Goal: Task Accomplishment & Management: Complete application form

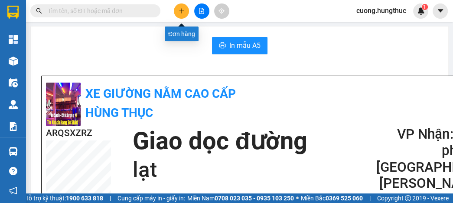
click at [181, 8] on icon "plus" at bounding box center [182, 11] width 6 height 6
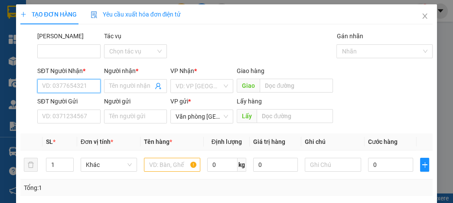
click at [77, 89] on input "SĐT Người Nhận *" at bounding box center [68, 86] width 63 height 14
type input "0"
type input "0348166730"
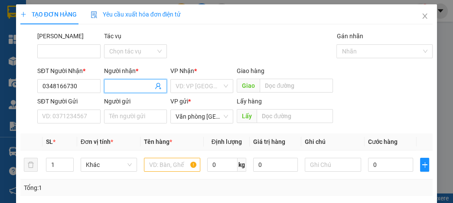
click at [126, 87] on input "Người nhận *" at bounding box center [131, 86] width 44 height 10
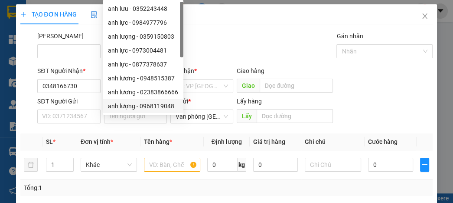
click at [249, 38] on div "Mã ĐH Tác vụ Chọn tác vụ Gán nhãn Nhãn" at bounding box center [235, 46] width 399 height 30
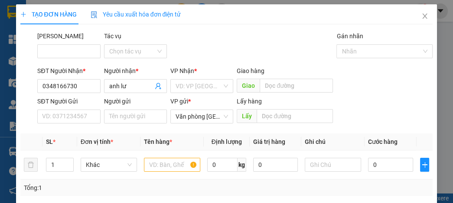
click at [224, 25] on div "TẠO ĐƠN HÀNG Yêu cầu xuất hóa đơn điện tử Transit Pickup Surcharge Ids Transit …" at bounding box center [226, 152] width 413 height 296
drag, startPoint x: 153, startPoint y: 85, endPoint x: 146, endPoint y: 91, distance: 8.9
click at [155, 85] on icon "user-add" at bounding box center [158, 85] width 7 height 7
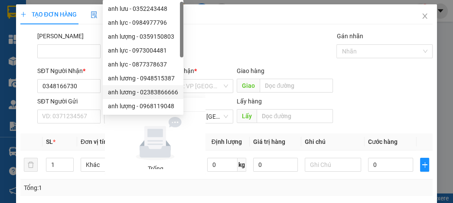
drag, startPoint x: 233, startPoint y: 63, endPoint x: 212, endPoint y: 67, distance: 21.7
click at [233, 62] on div "Transit Pickup Surcharge Ids Transit Deliver Surcharge Ids Transit Deliver Surc…" at bounding box center [226, 165] width 413 height 269
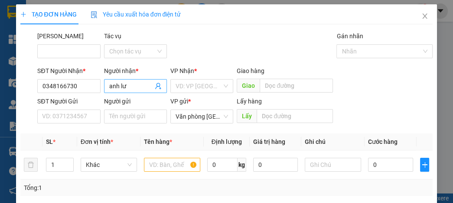
click at [130, 85] on input "anh lư" at bounding box center [131, 86] width 44 height 10
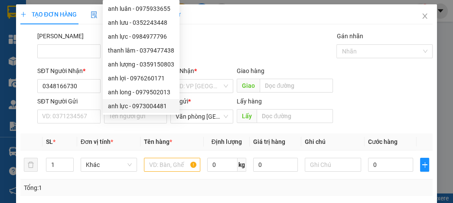
click at [279, 50] on div "Mã ĐH Tác vụ Chọn tác vụ Gán nhãn Nhãn" at bounding box center [235, 46] width 399 height 30
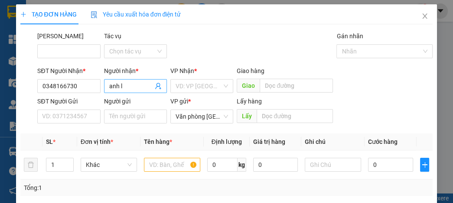
click at [127, 84] on input "anh l" at bounding box center [131, 86] width 44 height 10
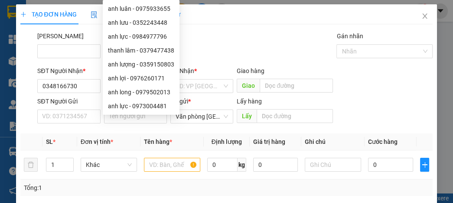
click at [236, 50] on div "Mã ĐH Tác vụ Chọn tác vụ Gán nhãn Nhãn" at bounding box center [235, 46] width 399 height 30
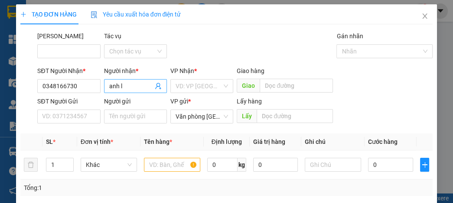
click at [141, 90] on input "anh l" at bounding box center [131, 86] width 44 height 10
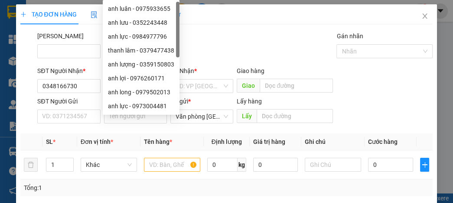
type input "a"
click at [114, 12] on div "anh luân - 0975933655" at bounding box center [141, 9] width 66 height 10
type input "0975933655"
drag, startPoint x: 115, startPoint y: 16, endPoint x: 131, endPoint y: 33, distance: 23.9
click at [128, 35] on div "anh luân - 0975933655 anh lưu - 0352243448 anh lực - 0984977796 thanh lâm - 03…" at bounding box center [141, 71] width 77 height 139
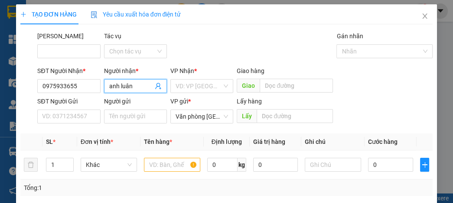
type input "anh luân"
click at [135, 35] on div "Tác vụ" at bounding box center [135, 37] width 63 height 13
click at [137, 83] on input "anh luân" at bounding box center [131, 86] width 44 height 10
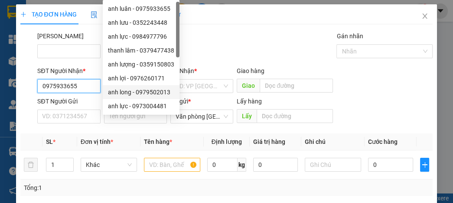
click at [84, 86] on input "0975933655" at bounding box center [68, 86] width 63 height 14
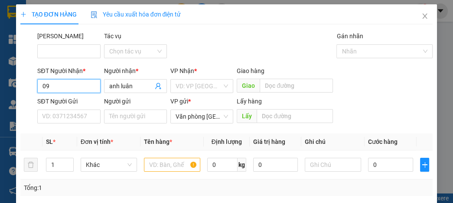
type input "0"
drag, startPoint x: 64, startPoint y: 88, endPoint x: 59, endPoint y: 92, distance: 6.9
click at [62, 88] on input "SĐT Người Nhận *" at bounding box center [68, 86] width 63 height 14
click at [95, 107] on div "0988695757 - [PERSON_NAME]" at bounding box center [84, 104] width 85 height 10
type input "0988695757"
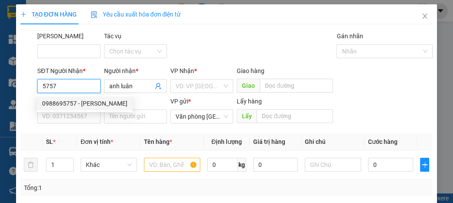
type input "[PERSON_NAME]"
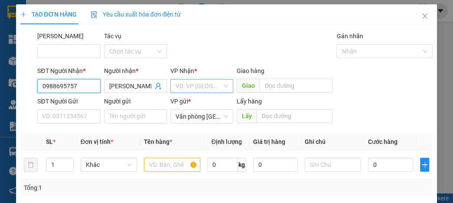
type input "0988695757"
drag, startPoint x: 217, startPoint y: 84, endPoint x: 214, endPoint y: 89, distance: 6.0
click at [217, 84] on input "search" at bounding box center [199, 85] width 46 height 13
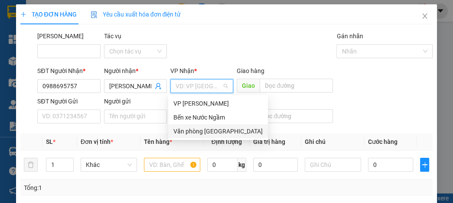
click at [223, 130] on div "Văn phòng [GEOGRAPHIC_DATA]" at bounding box center [218, 131] width 89 height 10
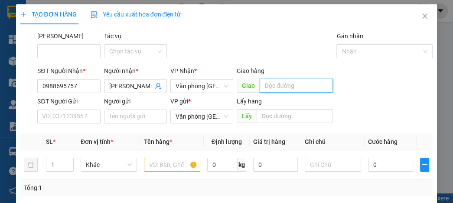
drag, startPoint x: 286, startPoint y: 84, endPoint x: 294, endPoint y: 102, distance: 20.4
click at [291, 87] on input "text" at bounding box center [296, 86] width 73 height 14
type input "lạt"
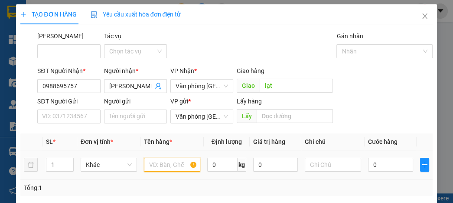
click at [154, 160] on input "text" at bounding box center [172, 165] width 56 height 14
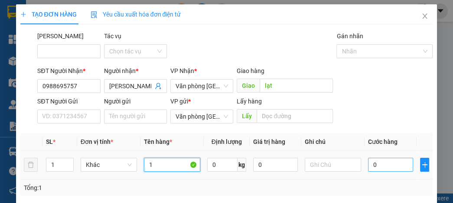
type input "1"
click at [372, 164] on input "0" at bounding box center [390, 165] width 45 height 14
type input "5"
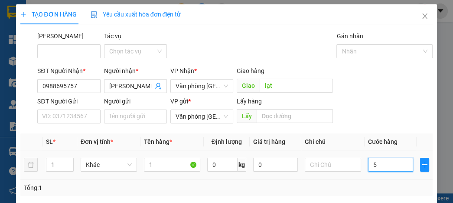
type input "50"
type input "500"
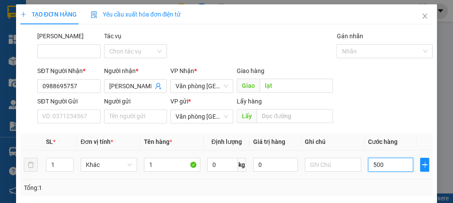
type input "500"
type input "5.000"
type input "50.000"
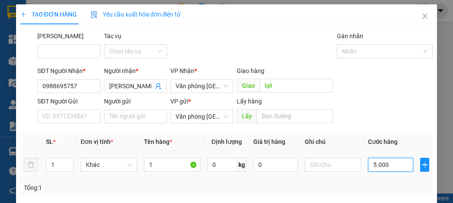
type input "50.000"
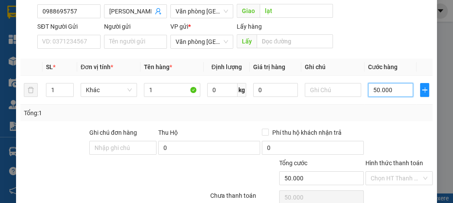
scroll to position [114, 0]
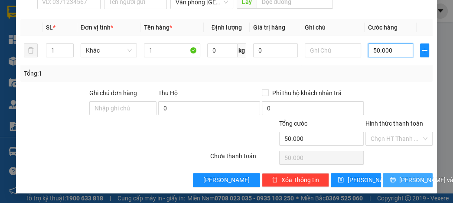
type input "50.000"
click at [408, 175] on span "[PERSON_NAME] và In" at bounding box center [430, 180] width 61 height 10
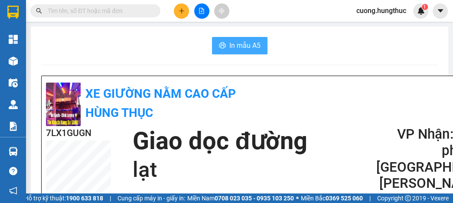
click at [247, 38] on button "In mẫu A5" at bounding box center [240, 45] width 56 height 17
drag, startPoint x: 392, startPoint y: 60, endPoint x: 311, endPoint y: 49, distance: 82.4
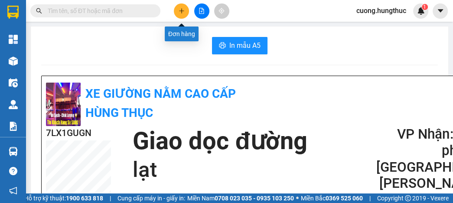
click at [178, 10] on button at bounding box center [181, 10] width 15 height 15
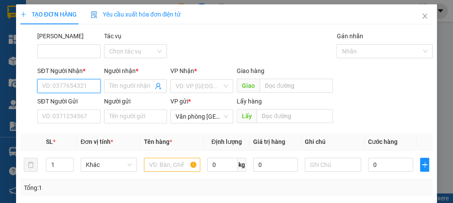
click at [69, 83] on input "SĐT Người Nhận *" at bounding box center [68, 86] width 63 height 14
click at [75, 90] on input "SĐT Người Nhận *" at bounding box center [68, 86] width 63 height 14
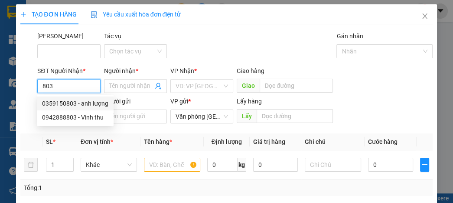
click at [73, 100] on div "0359150803 - anh lượng" at bounding box center [75, 104] width 66 height 10
type input "0359150803"
type input "anh lượng"
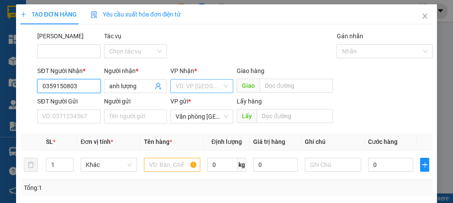
type input "0359150803"
click at [181, 88] on input "search" at bounding box center [199, 85] width 46 height 13
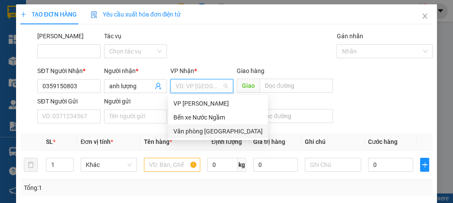
click at [185, 133] on div "Văn phòng [GEOGRAPHIC_DATA]" at bounding box center [218, 131] width 89 height 10
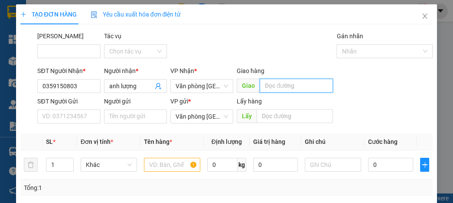
click at [276, 87] on input "text" at bounding box center [296, 86] width 73 height 14
type input "lạt"
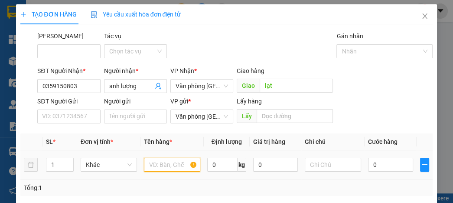
click at [157, 168] on input "text" at bounding box center [172, 165] width 56 height 14
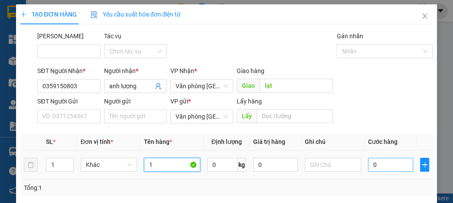
type input "1"
click at [394, 162] on input "0" at bounding box center [390, 165] width 45 height 14
type input "5"
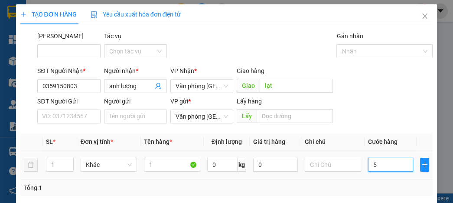
type input "50"
type input "500"
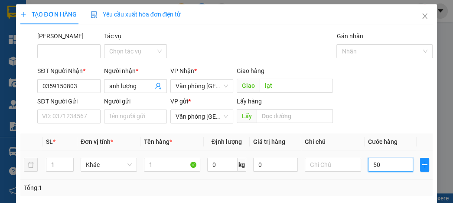
type input "500"
type input "5.000"
type input "50.000"
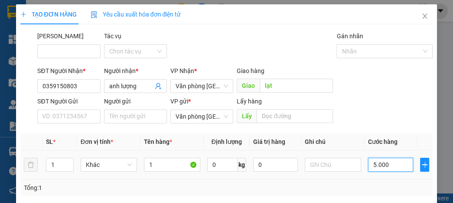
type input "50.000"
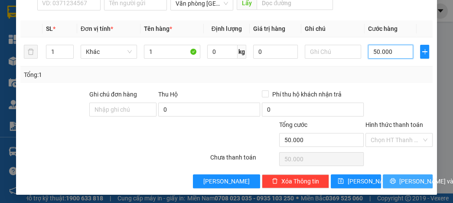
scroll to position [114, 0]
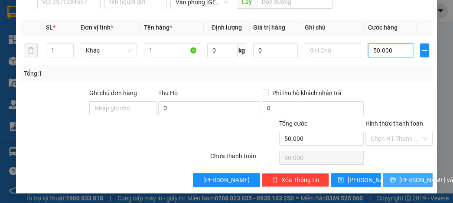
type input "50.000"
click at [396, 177] on button "[PERSON_NAME] và In" at bounding box center [408, 180] width 50 height 14
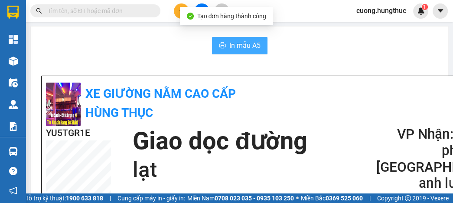
click at [252, 46] on span "In mẫu A5" at bounding box center [245, 45] width 31 height 11
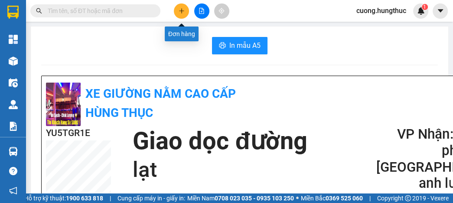
click at [182, 16] on button at bounding box center [181, 10] width 15 height 15
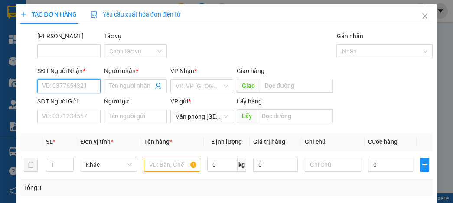
click at [76, 82] on input "SĐT Người Nhận *" at bounding box center [68, 86] width 63 height 14
type input "0366536788"
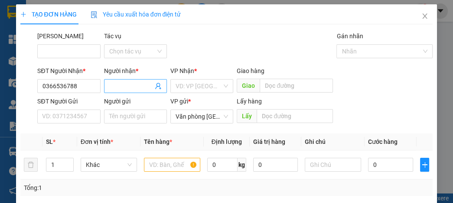
click at [135, 90] on input "Người nhận *" at bounding box center [131, 86] width 44 height 10
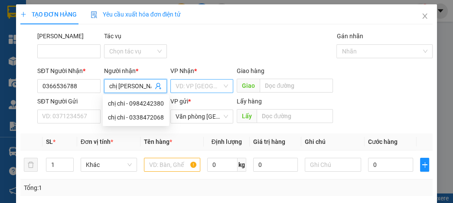
type input "chị [PERSON_NAME]"
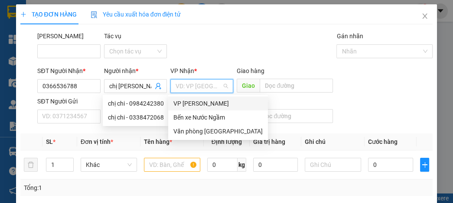
click at [194, 83] on input "search" at bounding box center [199, 85] width 46 height 13
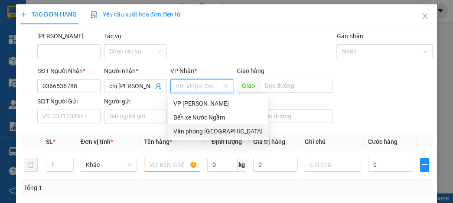
click at [194, 131] on div "Văn phòng [GEOGRAPHIC_DATA]" at bounding box center [218, 131] width 89 height 10
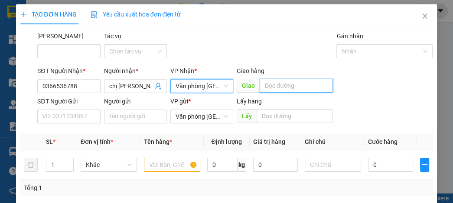
click at [275, 86] on input "text" at bounding box center [296, 86] width 73 height 14
type input "nghĩa lộc"
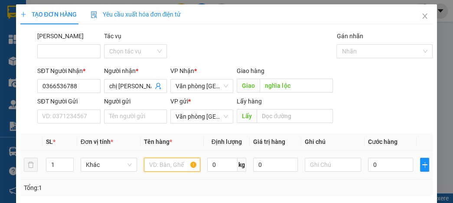
click at [151, 168] on input "text" at bounding box center [172, 165] width 56 height 14
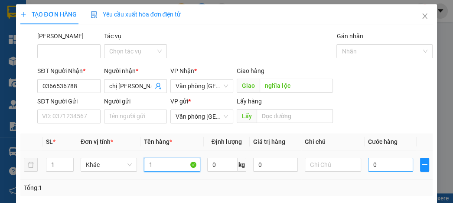
type input "1"
click at [371, 169] on input "0" at bounding box center [390, 165] width 45 height 14
type input "1"
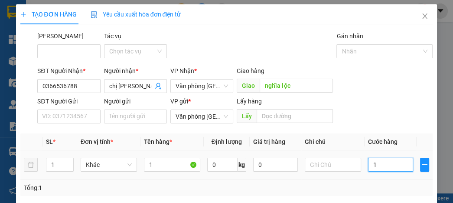
type input "10"
type input "100"
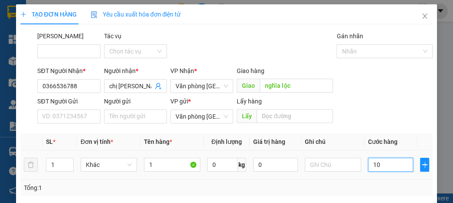
type input "100"
type input "1.000"
type input "10.000"
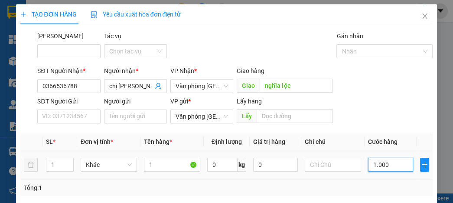
type input "10.000"
type input "100.000"
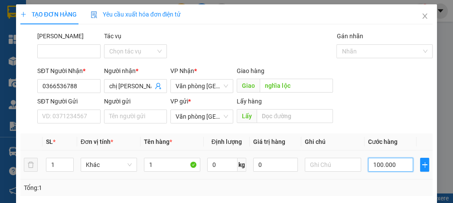
type input "1.000.000"
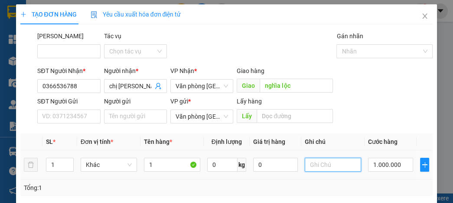
click at [337, 167] on input "text" at bounding box center [333, 165] width 56 height 14
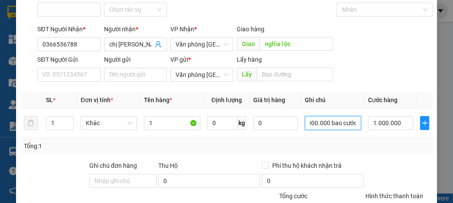
scroll to position [104, 0]
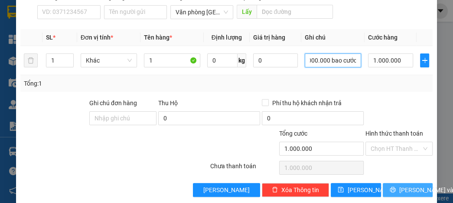
type input "nhà xe thu hộ 1.000.000 bao cước"
click at [400, 190] on span "[PERSON_NAME] và In" at bounding box center [430, 190] width 61 height 10
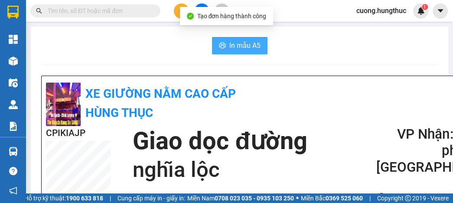
click at [243, 47] on span "In mẫu A5" at bounding box center [245, 45] width 31 height 11
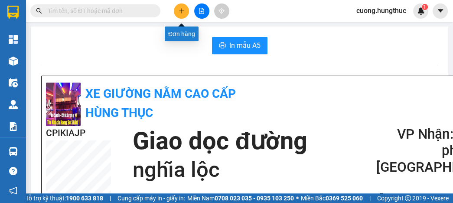
click at [174, 8] on div at bounding box center [201, 10] width 65 height 15
click at [183, 14] on button at bounding box center [181, 10] width 15 height 15
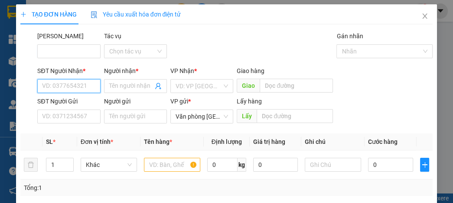
click at [70, 91] on input "SĐT Người Nhận *" at bounding box center [68, 86] width 63 height 14
click at [70, 91] on input "0979" at bounding box center [68, 86] width 63 height 14
type input "0979191577"
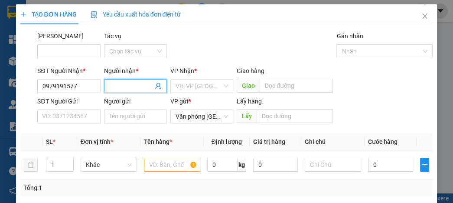
click at [137, 87] on input "Người nhận *" at bounding box center [131, 86] width 44 height 10
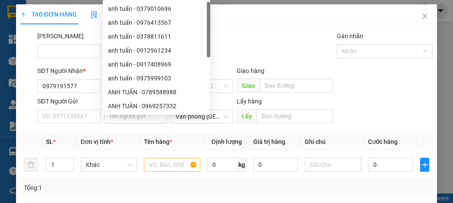
click at [245, 55] on div "Mã ĐH Tác vụ Chọn tác vụ Gán nhãn Nhãn" at bounding box center [235, 46] width 399 height 30
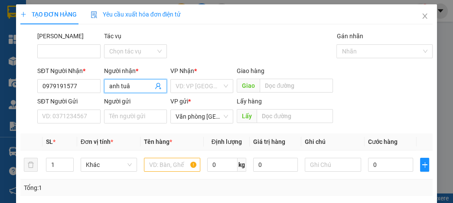
click at [140, 89] on input "anh tuâ" at bounding box center [131, 86] width 44 height 10
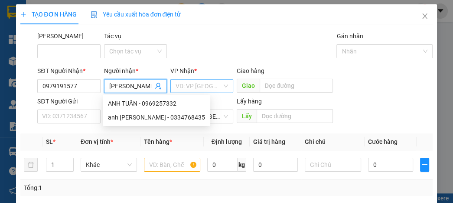
type input "[PERSON_NAME]"
click at [219, 89] on input "search" at bounding box center [199, 85] width 46 height 13
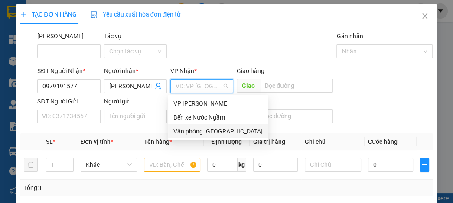
click at [205, 138] on body "Kết quả tìm kiếm ( 0 ) Bộ lọc No Data cuong.hungthuc 1 Tổng Quan Kho hàng mới Đ…" at bounding box center [226, 101] width 453 height 203
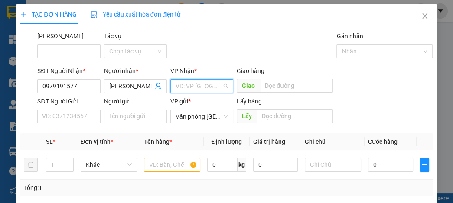
click at [215, 88] on input "search" at bounding box center [199, 85] width 46 height 13
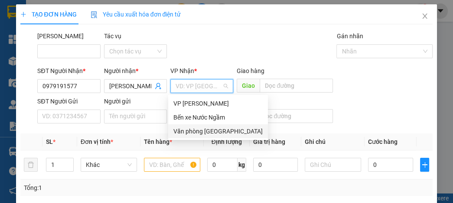
click at [210, 134] on div "Văn phòng [GEOGRAPHIC_DATA]" at bounding box center [218, 131] width 89 height 10
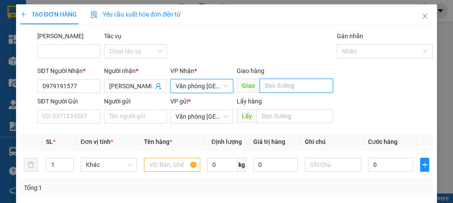
click at [280, 87] on input "text" at bounding box center [296, 86] width 73 height 14
type input "cừa"
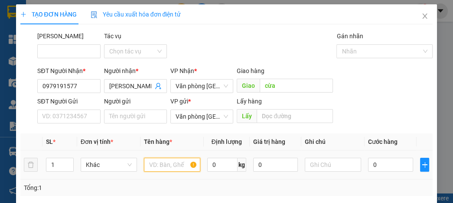
click at [158, 165] on input "text" at bounding box center [172, 165] width 56 height 14
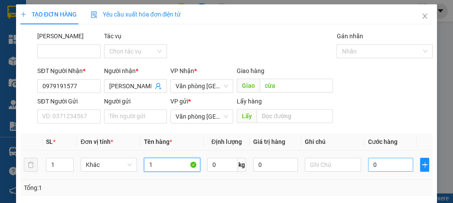
type input "1"
click at [385, 163] on input "0" at bounding box center [390, 165] width 45 height 14
type input "1"
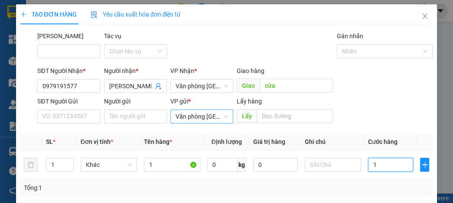
type input "15"
type input "150"
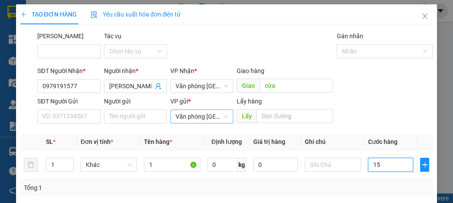
type input "150"
type input "1.500"
type input "15.000"
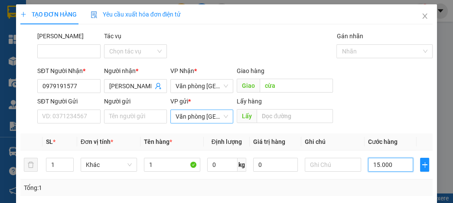
type input "15.000"
type input "150.000"
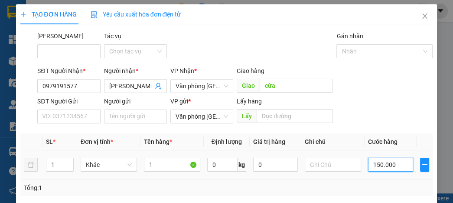
scroll to position [104, 0]
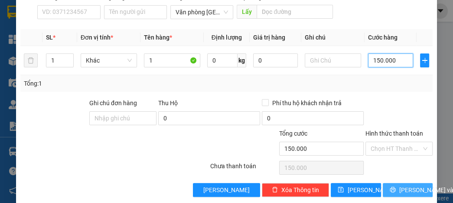
type input "150.000"
click at [391, 191] on icon "printer" at bounding box center [393, 189] width 6 height 6
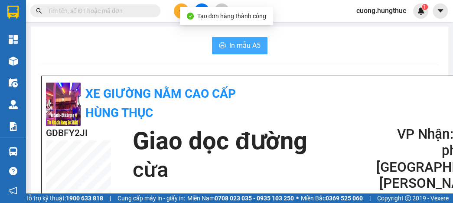
click at [253, 46] on span "In mẫu A5" at bounding box center [245, 45] width 31 height 11
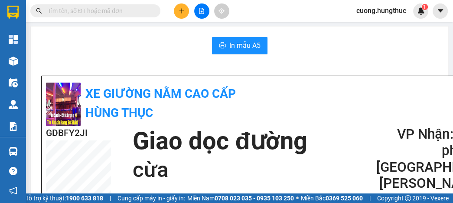
click at [178, 12] on button at bounding box center [181, 10] width 15 height 15
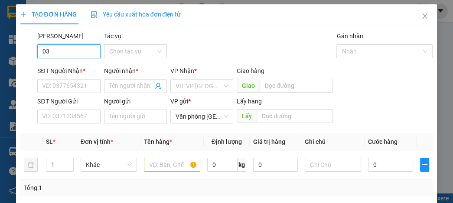
type input "0"
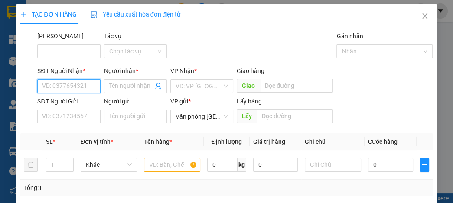
click at [53, 85] on input "SĐT Người Nhận *" at bounding box center [68, 86] width 63 height 14
click at [58, 108] on div "0366103935 - chị như" at bounding box center [71, 104] width 59 height 10
type input "0366103935"
type input "chị như"
type input "0366103935"
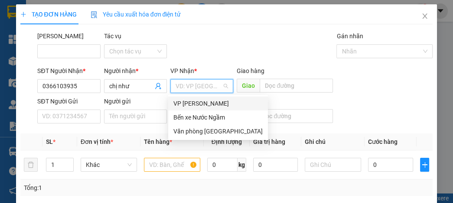
click at [197, 89] on input "search" at bounding box center [199, 85] width 46 height 13
click at [199, 133] on div "Văn phòng [GEOGRAPHIC_DATA]" at bounding box center [218, 131] width 89 height 10
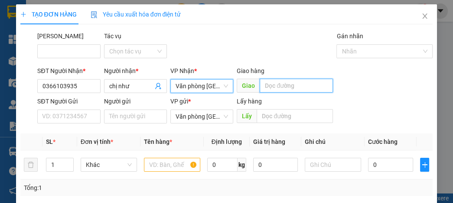
click at [289, 87] on input "text" at bounding box center [296, 86] width 73 height 14
type input "nghĩa phúc"
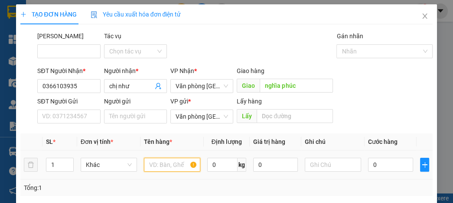
click at [172, 164] on input "text" at bounding box center [172, 165] width 56 height 14
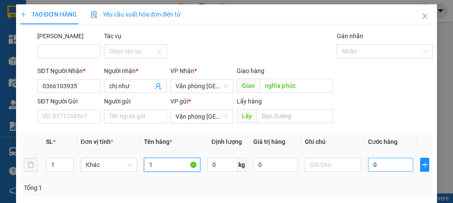
type input "1"
click at [393, 165] on input "0" at bounding box center [390, 165] width 45 height 14
type input "5"
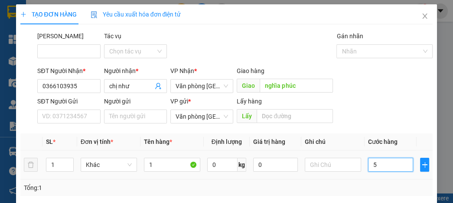
type input "50"
type input "500"
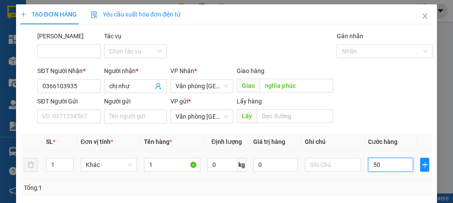
type input "500"
type input "5.000"
type input "50.000"
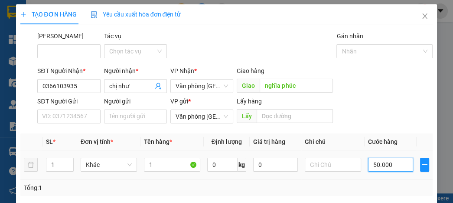
type input "50.000"
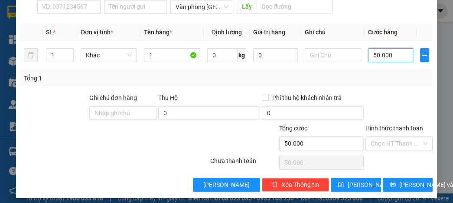
scroll to position [114, 0]
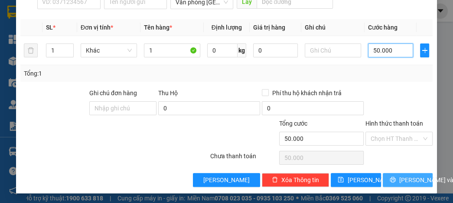
type input "50.000"
click at [403, 175] on span "[PERSON_NAME] và In" at bounding box center [430, 180] width 61 height 10
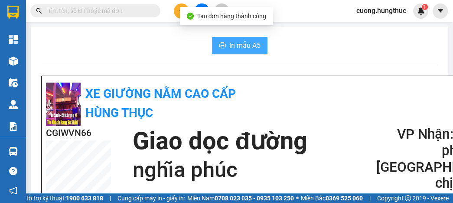
click at [243, 47] on span "In mẫu A5" at bounding box center [245, 45] width 31 height 11
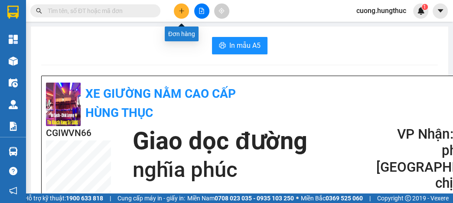
click at [182, 7] on button at bounding box center [181, 10] width 15 height 15
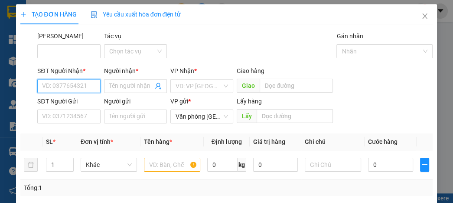
click at [87, 86] on input "SĐT Người Nhận *" at bounding box center [68, 86] width 63 height 14
type input "3"
type input "0348166730"
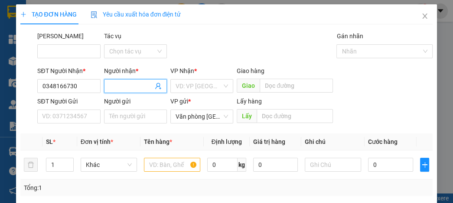
click at [116, 83] on input "Người nhận *" at bounding box center [131, 86] width 44 height 10
type input "chị lưu"
click at [193, 94] on form "SĐT Người Nhận * 0348166730 Người nhận * chị lưu chị lưu VP Nhận * VD: VP Sài G…" at bounding box center [226, 96] width 413 height 61
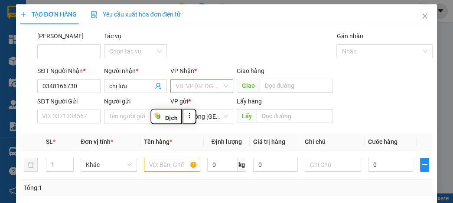
click at [197, 89] on input "search" at bounding box center [199, 85] width 46 height 13
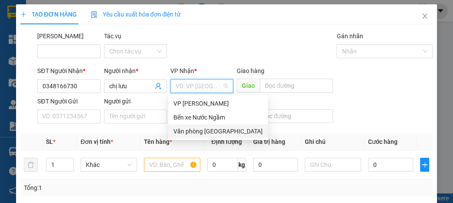
click at [205, 132] on div "Văn phòng [GEOGRAPHIC_DATA]" at bounding box center [218, 131] width 89 height 10
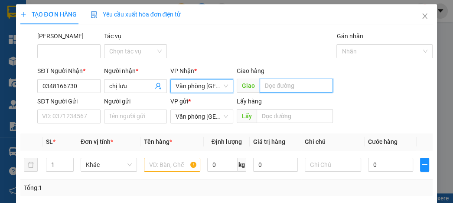
click at [286, 87] on input "text" at bounding box center [296, 86] width 73 height 14
type input "tân an"
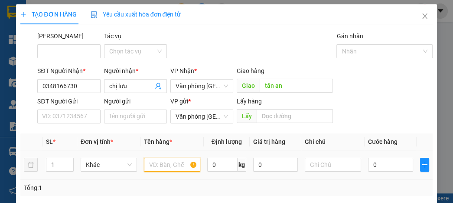
click at [154, 166] on input "text" at bounding box center [172, 165] width 56 height 14
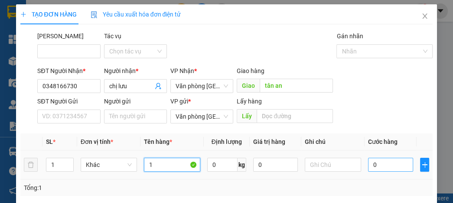
type input "1"
click at [381, 166] on input "0" at bounding box center [390, 165] width 45 height 14
type input "6"
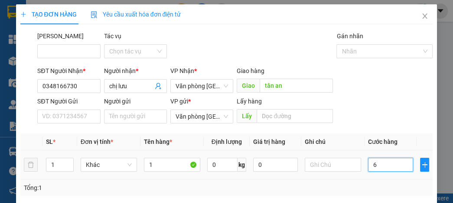
type input "60"
type input "600"
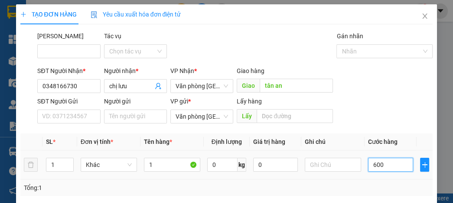
type input "600"
type input "6.000"
type input "60.000"
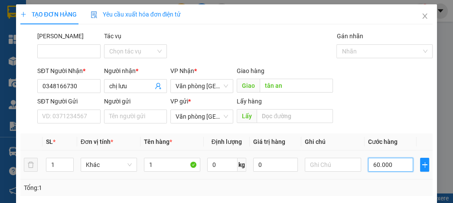
type input "60.000"
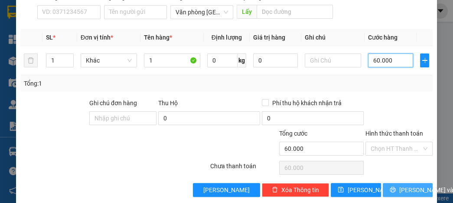
type input "60.000"
click at [417, 189] on span "[PERSON_NAME] và In" at bounding box center [430, 190] width 61 height 10
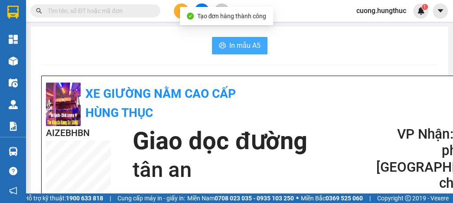
click at [244, 49] on span "In mẫu A5" at bounding box center [245, 45] width 31 height 11
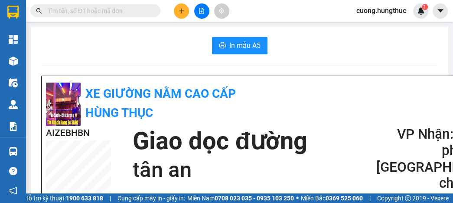
click at [182, 12] on icon "plus" at bounding box center [182, 11] width 6 height 6
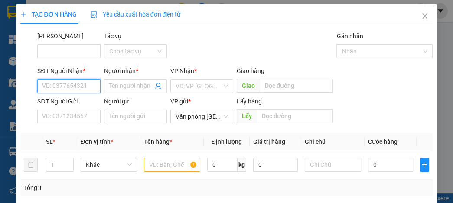
click at [78, 83] on input "SĐT Người Nhận *" at bounding box center [68, 86] width 63 height 14
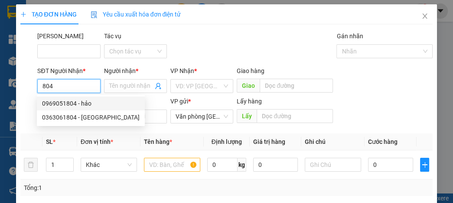
click at [78, 86] on input "804" at bounding box center [68, 86] width 63 height 14
type input "8"
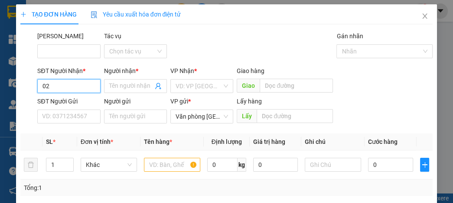
type input "0"
click at [82, 92] on input "0972840888888888888888888888888888888888888" at bounding box center [68, 86] width 63 height 14
click at [91, 86] on input "0972840888888888888888888888888888888888888" at bounding box center [68, 86] width 63 height 14
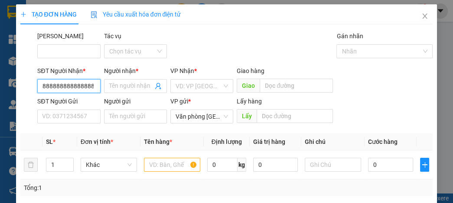
click at [91, 85] on input "0972840888888888888888888888888888888888888" at bounding box center [68, 86] width 63 height 14
type input "0972840804"
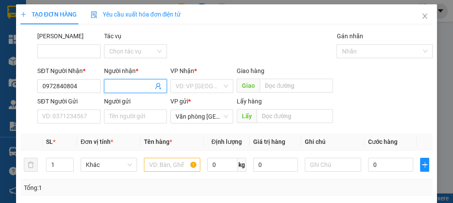
click at [115, 87] on input "Người nhận *" at bounding box center [131, 86] width 44 height 10
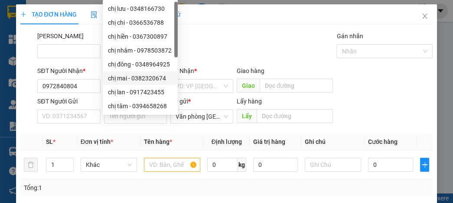
click at [227, 57] on div "Mã ĐH Tác vụ Chọn tác vụ Gán nhãn Nhãn" at bounding box center [235, 46] width 399 height 30
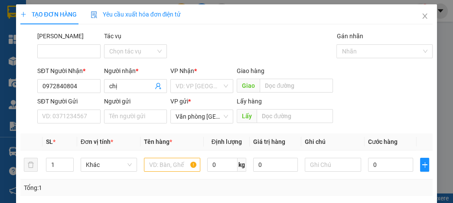
click at [219, 40] on div "Mã ĐH Tác vụ Chọn tác vụ Gán nhãn Nhãn" at bounding box center [235, 46] width 399 height 30
click at [199, 88] on input "search" at bounding box center [199, 85] width 46 height 13
click at [130, 91] on span "chị" at bounding box center [135, 86] width 63 height 14
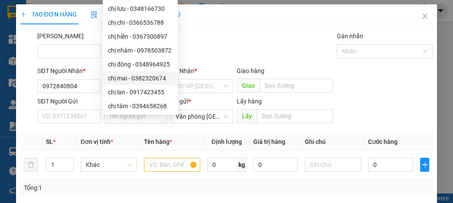
click at [235, 49] on div "Mã ĐH Tác vụ Chọn tác vụ Gán nhãn Nhãn" at bounding box center [235, 46] width 399 height 30
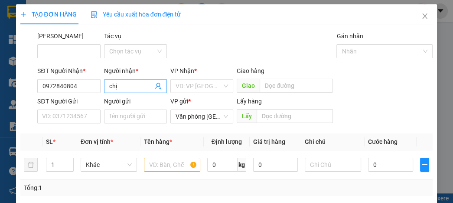
click at [137, 84] on input "chị" at bounding box center [131, 86] width 44 height 10
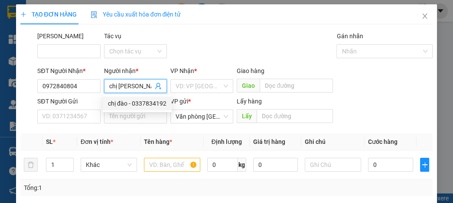
type input "chị [PERSON_NAME]"
click at [184, 76] on div "VP Nhận *" at bounding box center [202, 72] width 63 height 13
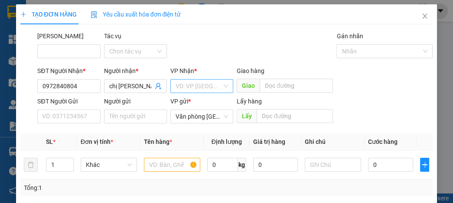
click at [188, 87] on input "search" at bounding box center [199, 85] width 46 height 13
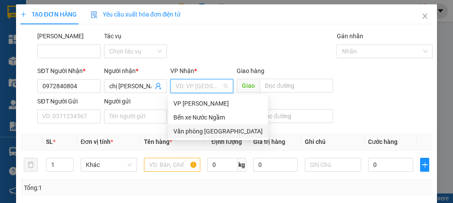
click at [200, 136] on div "Văn phòng [GEOGRAPHIC_DATA]" at bounding box center [218, 131] width 100 height 14
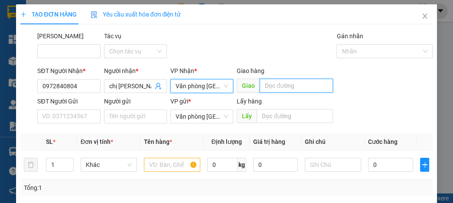
drag, startPoint x: 276, startPoint y: 88, endPoint x: 271, endPoint y: 88, distance: 4.4
click at [276, 88] on input "text" at bounding box center [296, 86] width 73 height 14
type input "tân an"
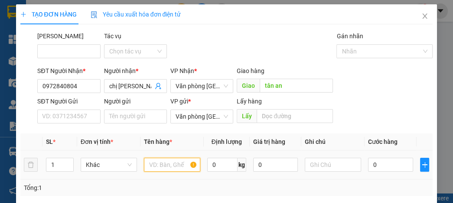
click at [177, 163] on input "text" at bounding box center [172, 165] width 56 height 14
click at [61, 166] on input "1" at bounding box center [59, 164] width 27 height 13
type input "6"
click at [171, 168] on input "text" at bounding box center [172, 165] width 56 height 14
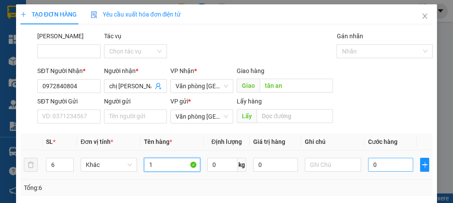
type input "1"
click at [368, 161] on input "0" at bounding box center [390, 165] width 45 height 14
type input "2"
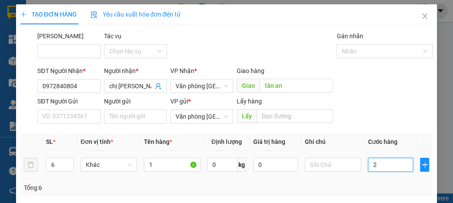
type input "25"
type input "250"
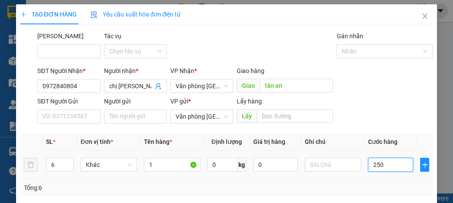
type input "250"
type input "2.500"
type input "25.000"
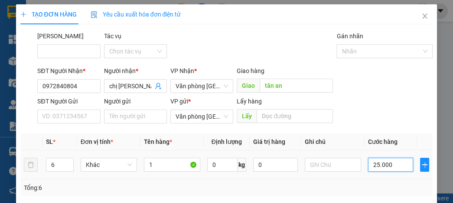
type input "25.000"
type input "250.000"
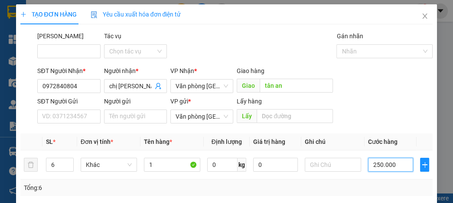
type input "25.000"
type input "2.500"
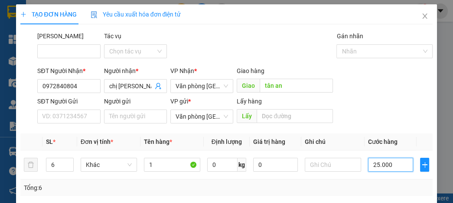
type input "2.500"
type input "250"
type input "25"
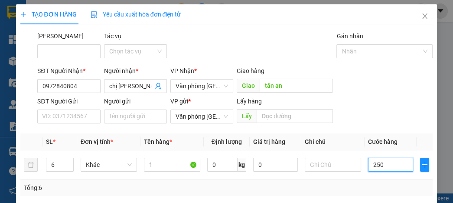
type input "25"
type input "250"
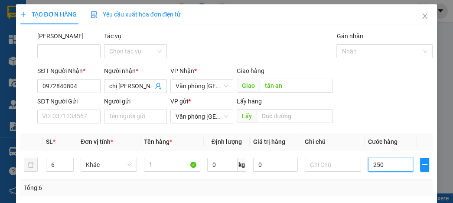
type input "2.500"
type input "25.000"
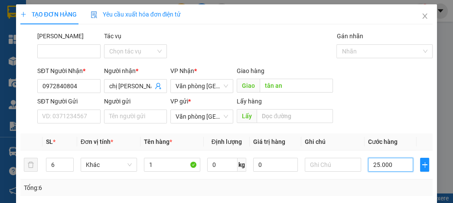
type input "25.000"
type input "250.000"
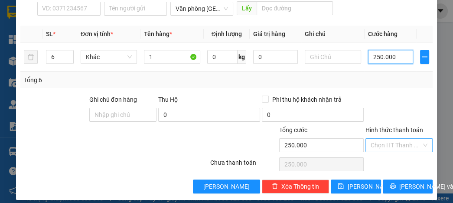
scroll to position [114, 0]
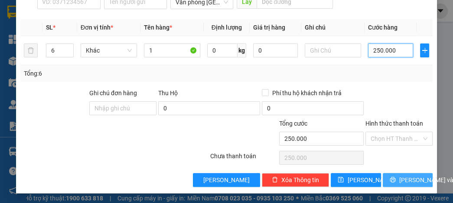
type input "250.000"
click at [393, 182] on button "[PERSON_NAME] và In" at bounding box center [408, 180] width 50 height 14
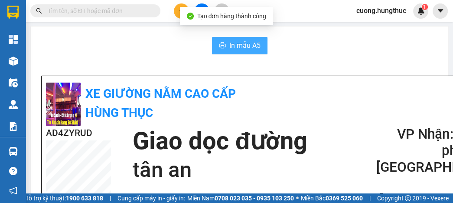
click at [235, 45] on span "In mẫu A5" at bounding box center [245, 45] width 31 height 11
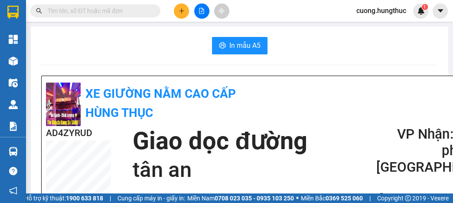
click at [192, 10] on div at bounding box center [201, 10] width 65 height 15
click at [181, 13] on icon "plus" at bounding box center [181, 10] width 0 height 5
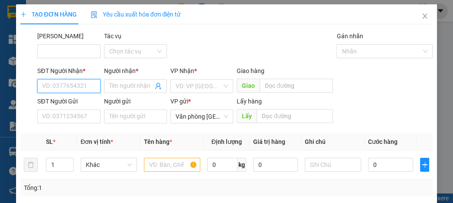
click at [62, 82] on input "SĐT Người Nhận *" at bounding box center [68, 86] width 63 height 14
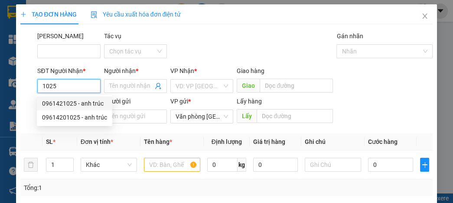
click at [64, 105] on div "0961421025 - anh trúc" at bounding box center [74, 104] width 65 height 10
type input "0961421025"
type input "anh trúc"
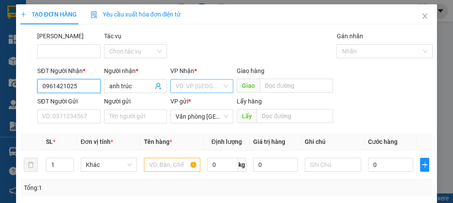
type input "0961421025"
click at [199, 89] on input "search" at bounding box center [199, 85] width 46 height 13
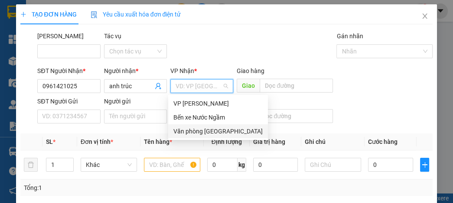
drag, startPoint x: 190, startPoint y: 130, endPoint x: 192, endPoint y: 122, distance: 8.6
click at [191, 126] on div "Văn phòng [GEOGRAPHIC_DATA]" at bounding box center [218, 131] width 89 height 10
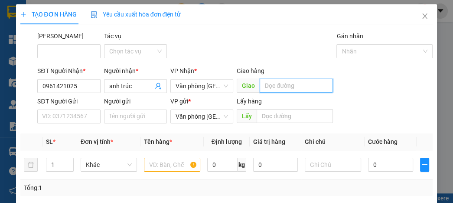
click at [274, 81] on input "text" at bounding box center [296, 86] width 73 height 14
type input "nghĩa thái"
drag, startPoint x: 156, startPoint y: 161, endPoint x: 154, endPoint y: 152, distance: 8.4
click at [157, 155] on td at bounding box center [172, 164] width 63 height 29
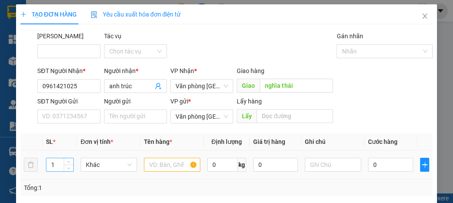
click at [59, 167] on input "1" at bounding box center [59, 164] width 27 height 13
type input "2"
drag, startPoint x: 172, startPoint y: 164, endPoint x: 176, endPoint y: 166, distance: 4.7
click at [181, 163] on input "text" at bounding box center [172, 165] width 56 height 14
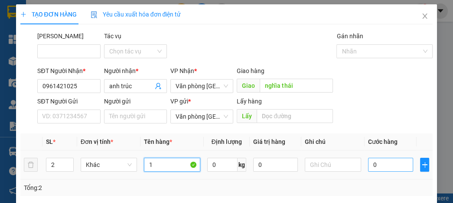
type input "1"
click at [392, 168] on input "0" at bounding box center [390, 165] width 45 height 14
type input "1"
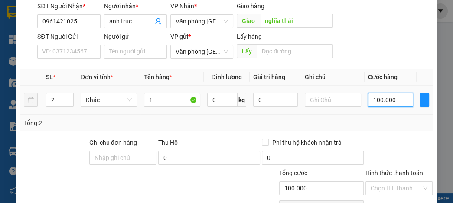
scroll to position [104, 0]
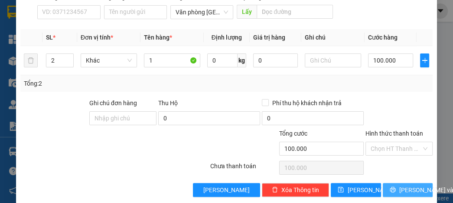
click at [395, 191] on button "[PERSON_NAME] và In" at bounding box center [408, 190] width 50 height 14
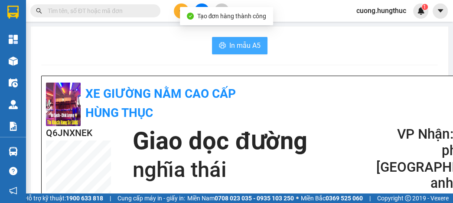
click at [245, 52] on button "In mẫu A5" at bounding box center [240, 45] width 56 height 17
